Goal: Task Accomplishment & Management: Manage account settings

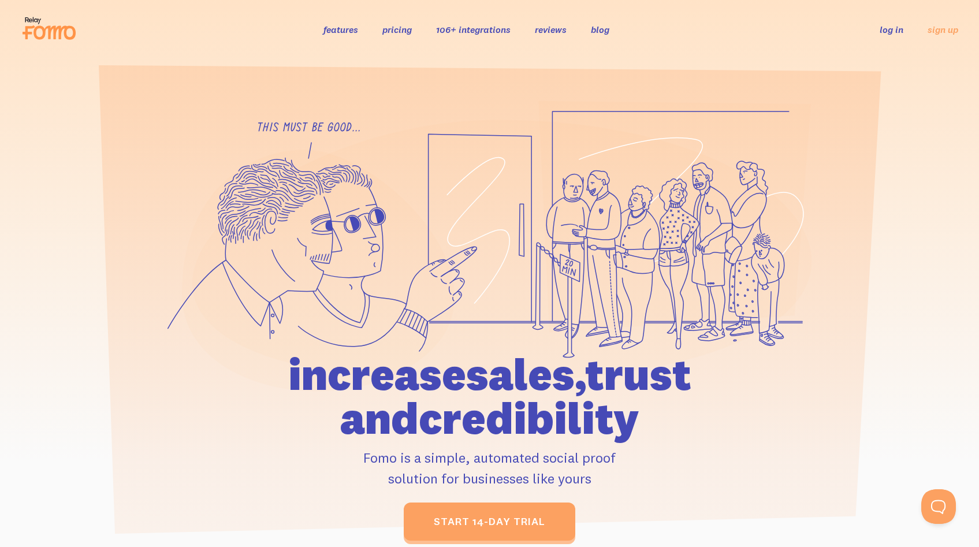
click at [896, 35] on link "log in" at bounding box center [891, 30] width 24 height 12
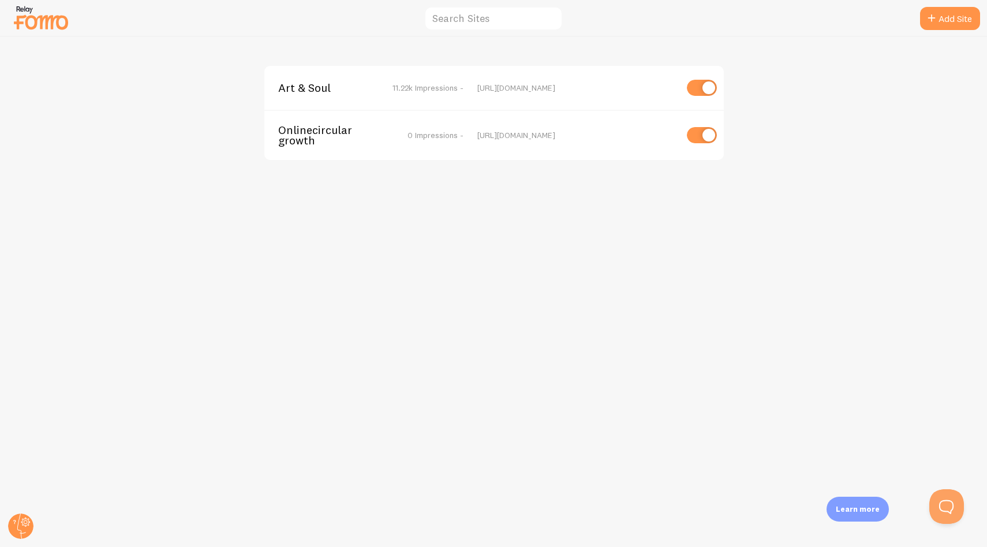
click at [305, 93] on span "Art & Soul" at bounding box center [324, 88] width 93 height 10
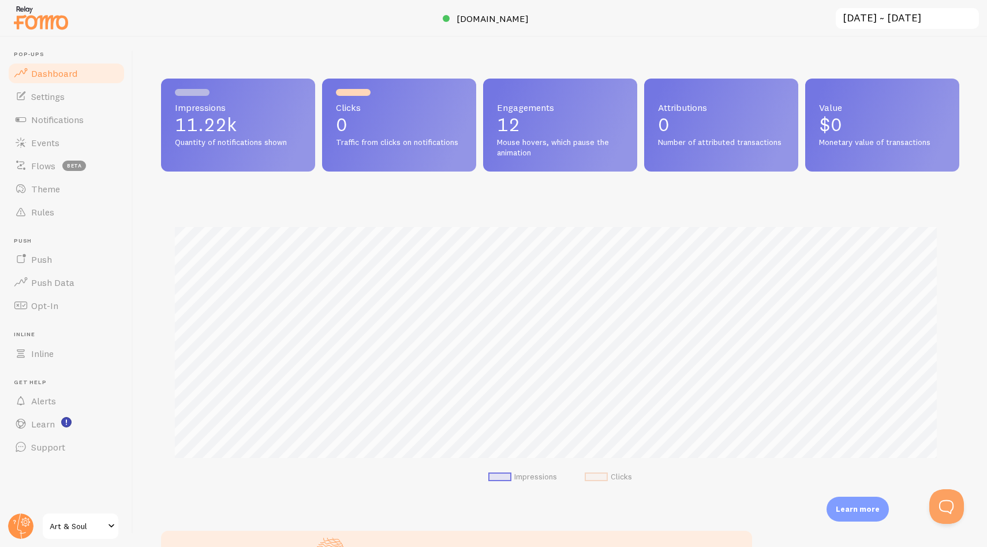
scroll to position [303, 790]
click at [59, 120] on span "Notifications" at bounding box center [57, 120] width 53 height 12
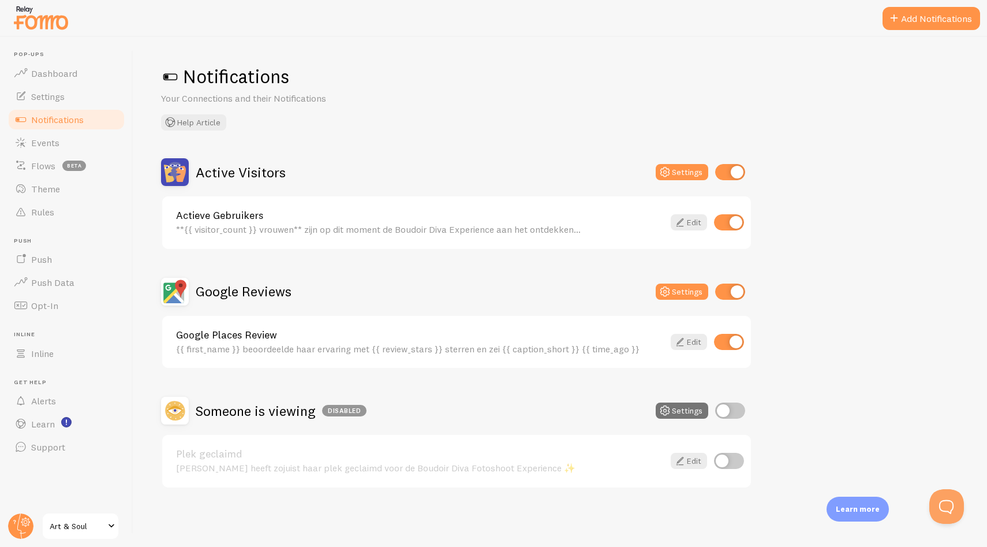
click at [737, 406] on input "checkbox" at bounding box center [730, 410] width 30 height 16
checkbox input "true"
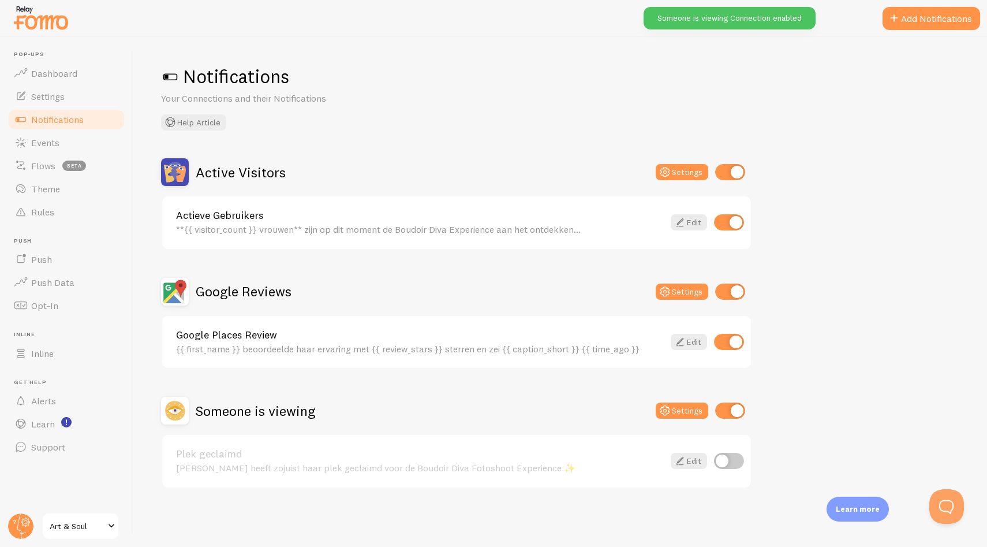
click at [891, 257] on div "Active Visitors Settings Actieve Gebruikers **{{ visitor_count }} vrouwen** zij…" at bounding box center [560, 323] width 798 height 330
